Goal: Book appointment/travel/reservation

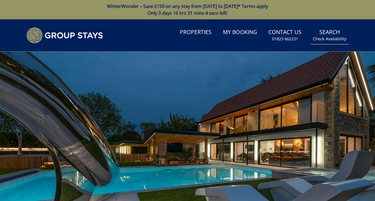
click at [330, 35] on link "Search Check Availability" at bounding box center [330, 35] width 38 height 18
click at [329, 33] on link "Search Check Availability" at bounding box center [330, 35] width 38 height 18
click at [329, 34] on link "Search Check Availability" at bounding box center [330, 35] width 38 height 18
click at [320, 31] on link "Search Check Availability" at bounding box center [330, 35] width 38 height 18
click at [210, 33] on link "Properties" at bounding box center [196, 32] width 36 height 13
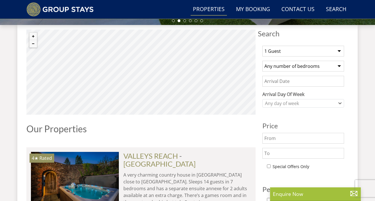
scroll to position [195, 0]
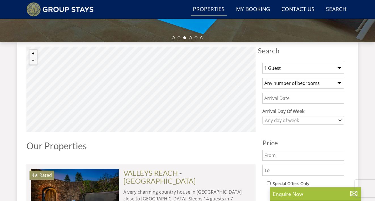
select select "13"
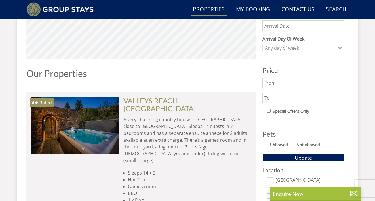
scroll to position [271, 0]
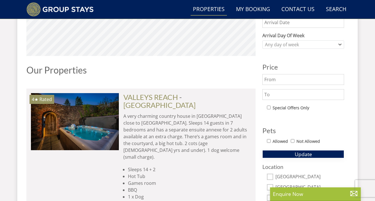
click at [293, 153] on button "Update" at bounding box center [304, 154] width 82 height 8
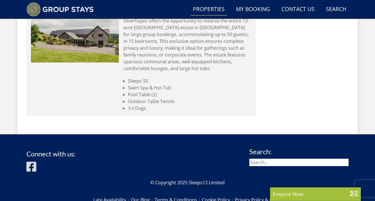
scroll to position [986, 0]
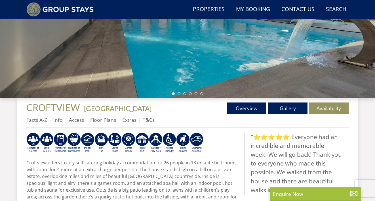
scroll to position [156, 0]
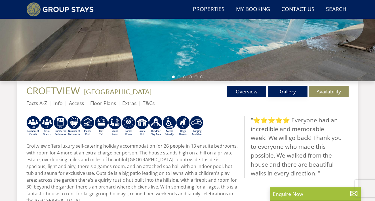
click at [286, 93] on link "Gallery" at bounding box center [288, 91] width 40 height 11
